Goal: Task Accomplishment & Management: Manage account settings

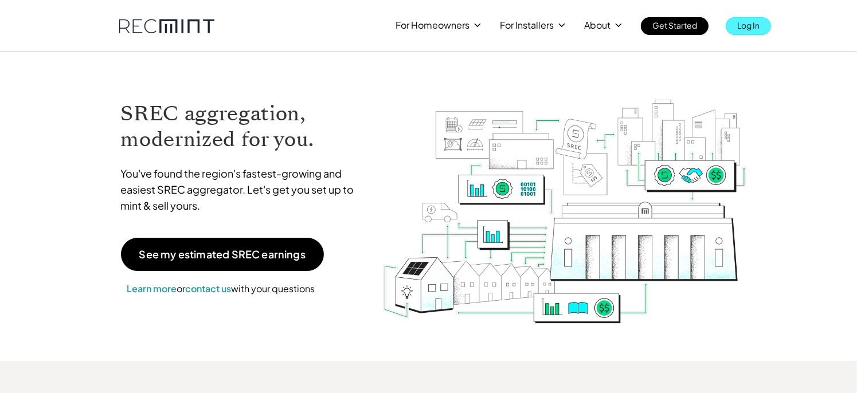
click at [738, 27] on p "Log In" at bounding box center [748, 25] width 22 height 16
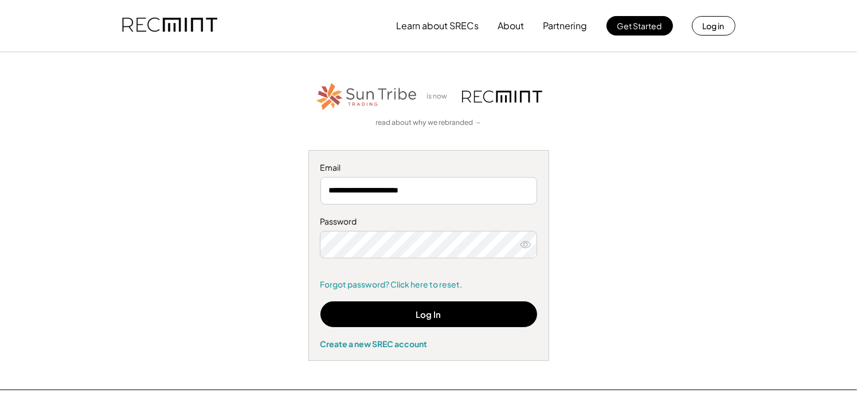
click at [598, 258] on div "**********" at bounding box center [429, 221] width 706 height 280
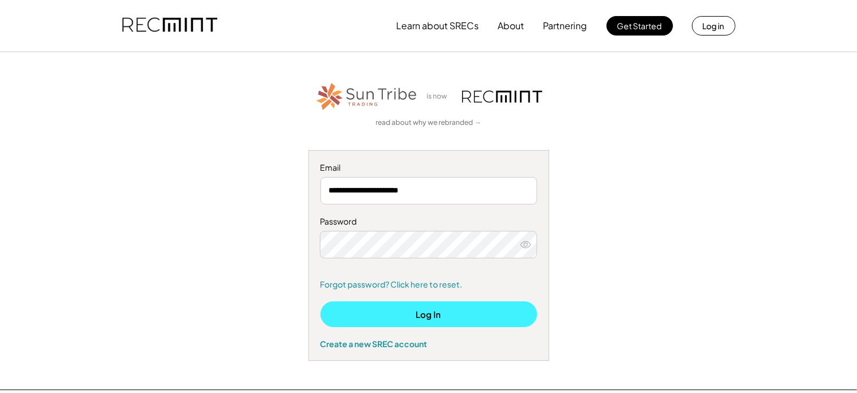
click at [411, 317] on button "Log In" at bounding box center [428, 315] width 217 height 26
click at [435, 313] on button "Log In" at bounding box center [428, 315] width 217 height 26
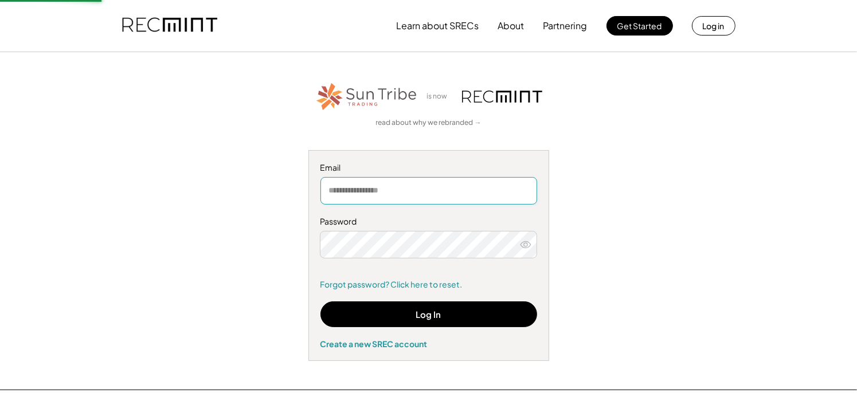
click at [330, 192] on input "email" at bounding box center [428, 191] width 217 height 28
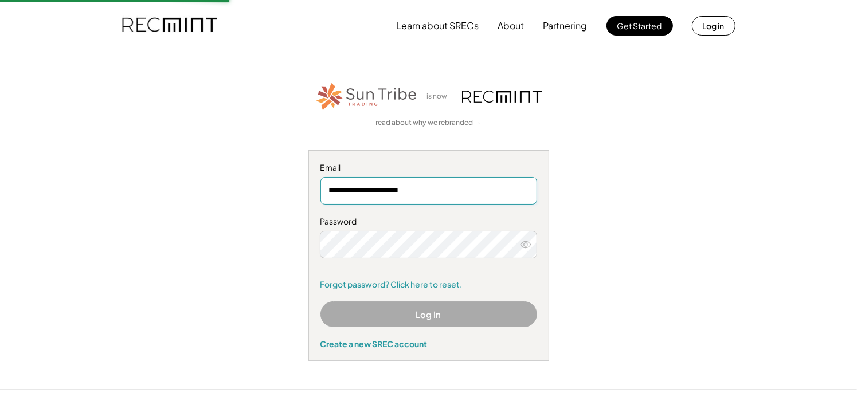
type input "**********"
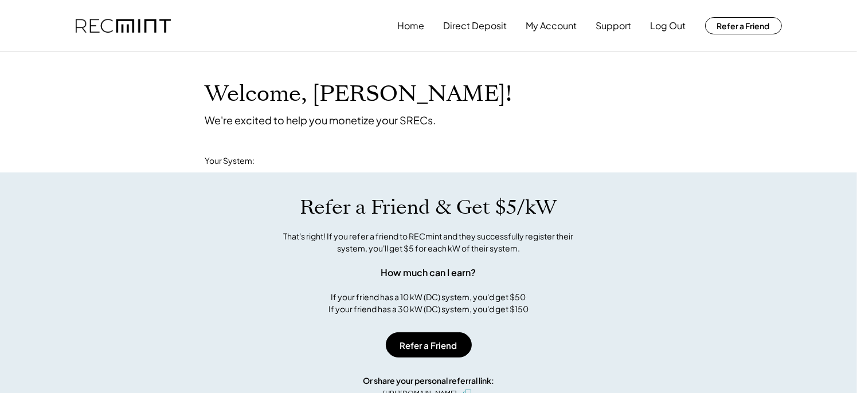
click at [375, 239] on div "That's right! If you refer a friend to RECmint and they successfully register t…" at bounding box center [428, 242] width 315 height 24
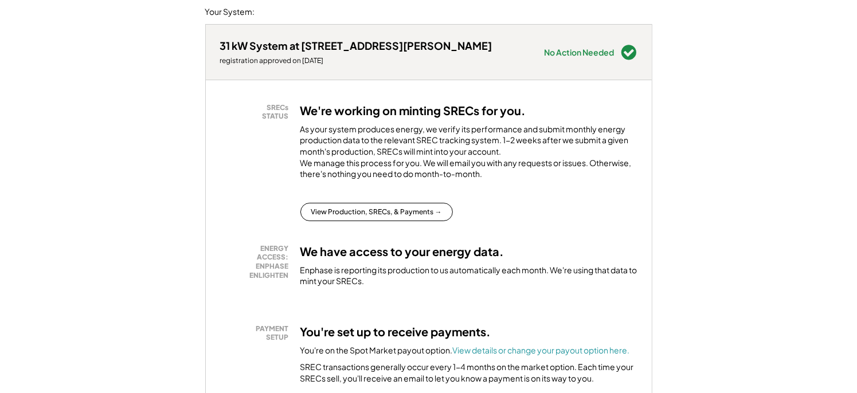
scroll to position [172, 0]
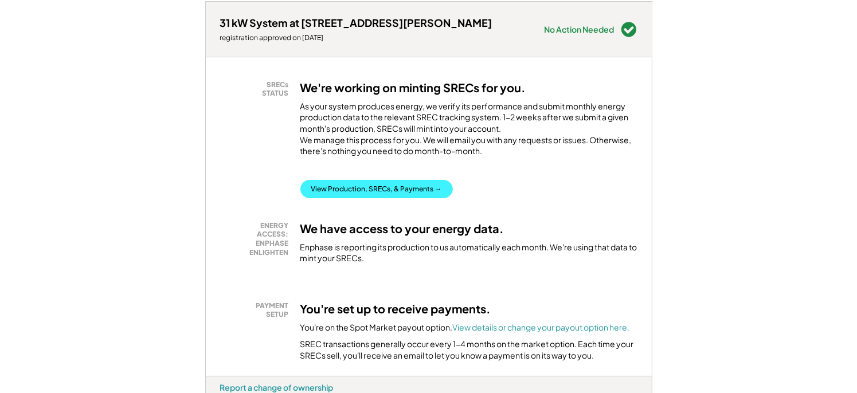
click at [361, 198] on button "View Production, SRECs, & Payments →" at bounding box center [376, 189] width 152 height 18
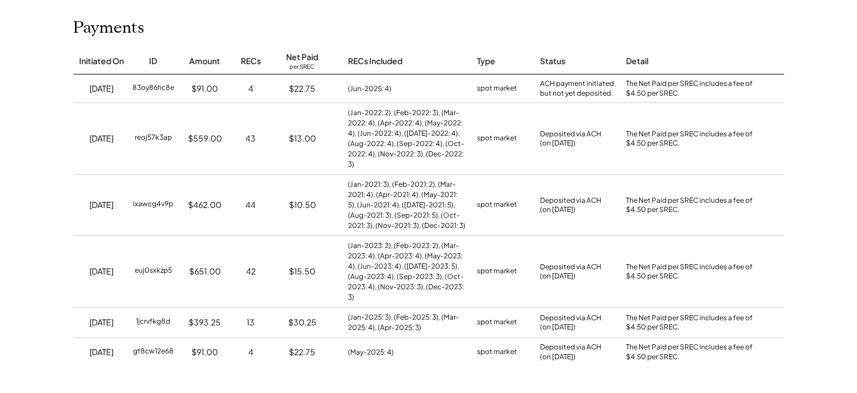
scroll to position [115, 0]
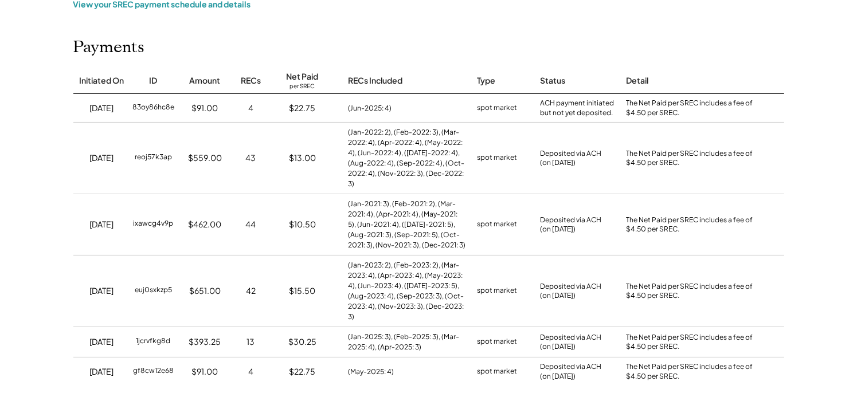
click at [698, 61] on div "Payments Initiated On ID Amount RECs Net Paid per SREC RECs Included Type Statu…" at bounding box center [429, 212] width 734 height 349
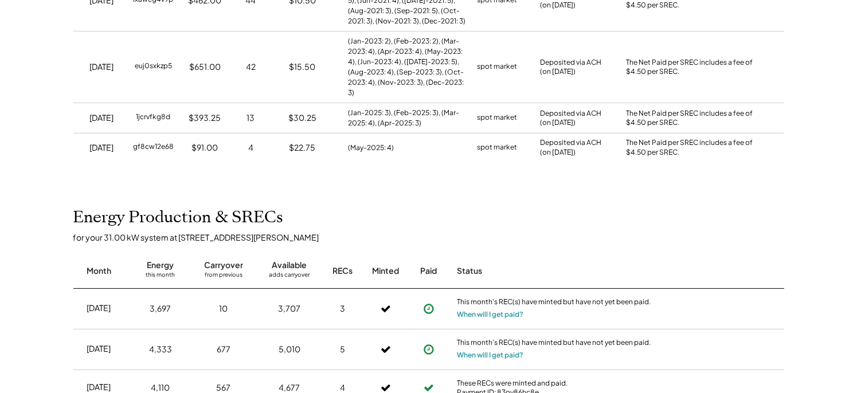
scroll to position [344, 0]
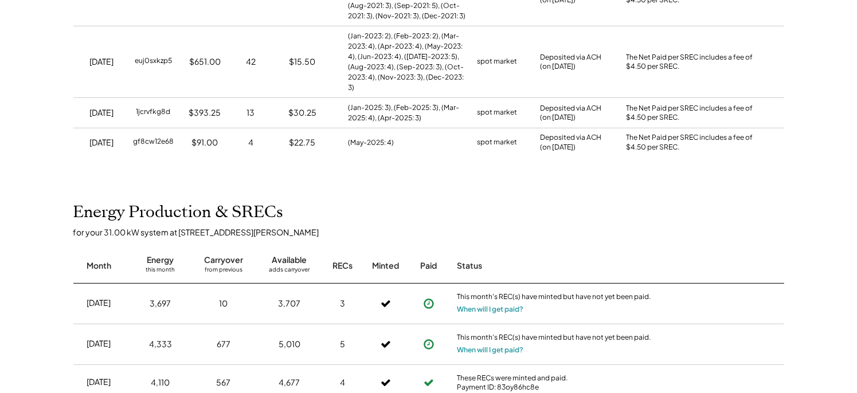
click at [698, 324] on div "Jul 2025 4,333 677 5,010 5 This month's REC(s) have minted but have not yet bee…" at bounding box center [428, 344] width 711 height 41
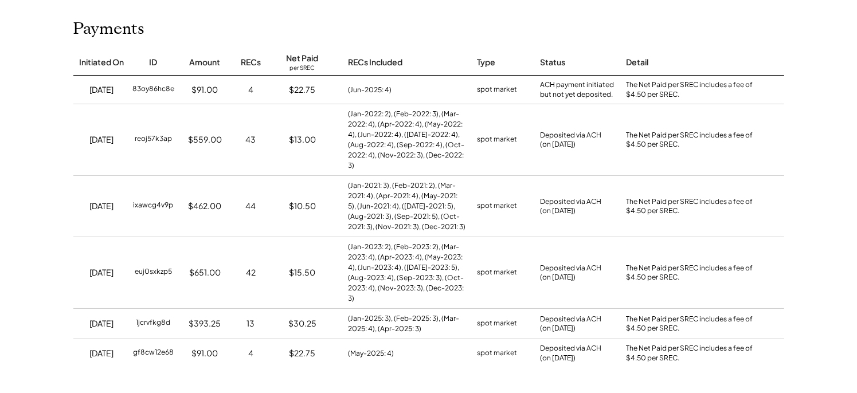
scroll to position [115, 0]
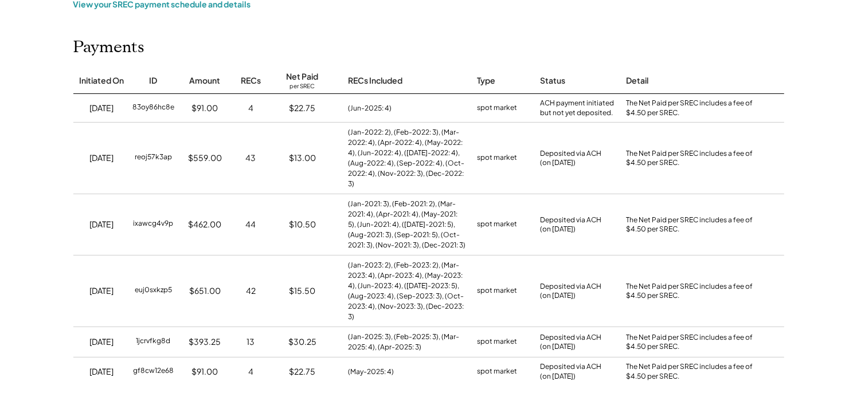
click at [685, 55] on div "Payments Initiated On ID Amount RECs Net Paid per SREC RECs Included Type Statu…" at bounding box center [429, 212] width 734 height 349
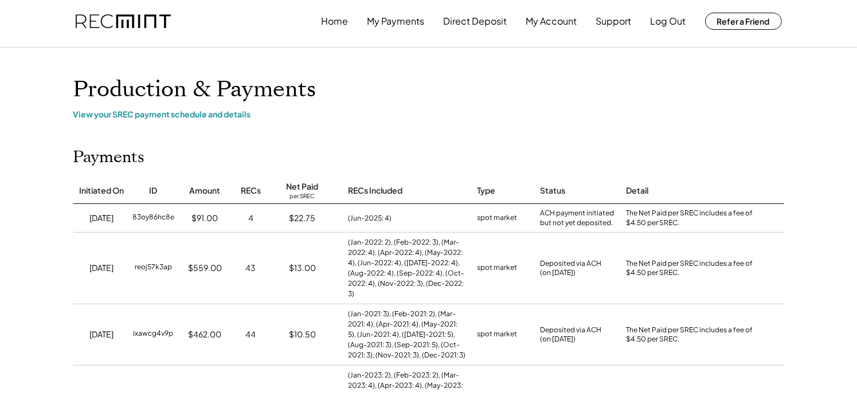
scroll to position [0, 0]
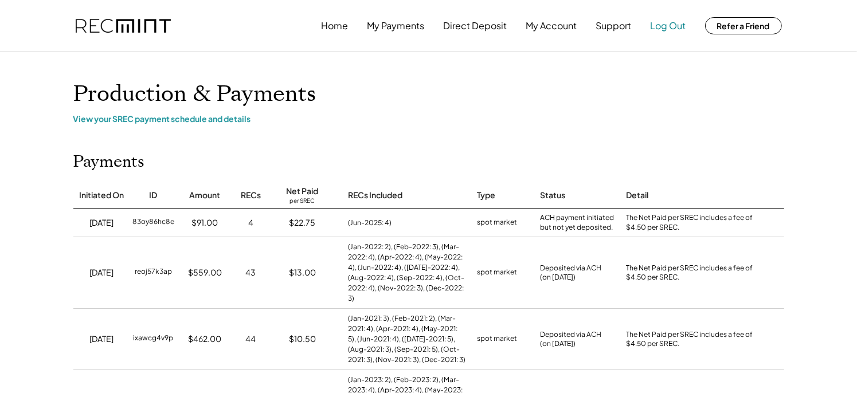
click at [662, 26] on button "Log Out" at bounding box center [669, 25] width 36 height 23
